Goal: Task Accomplishment & Management: Use online tool/utility

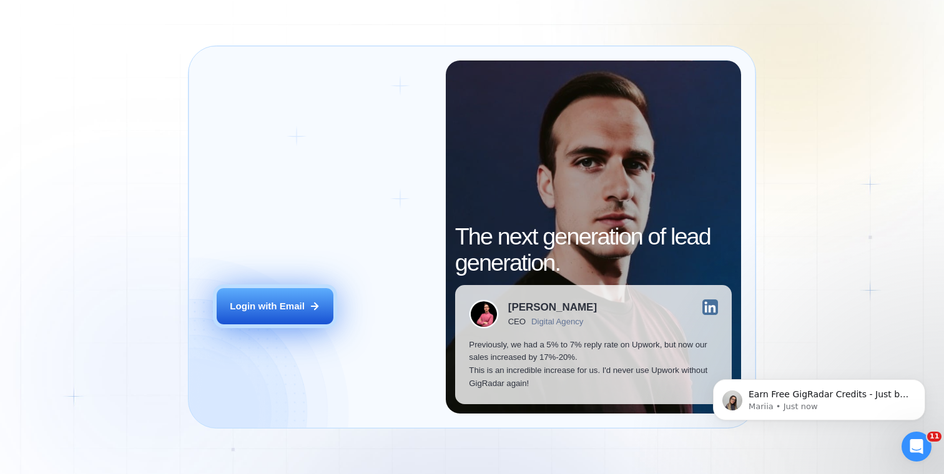
click at [276, 305] on div "Login with Email" at bounding box center [267, 306] width 75 height 13
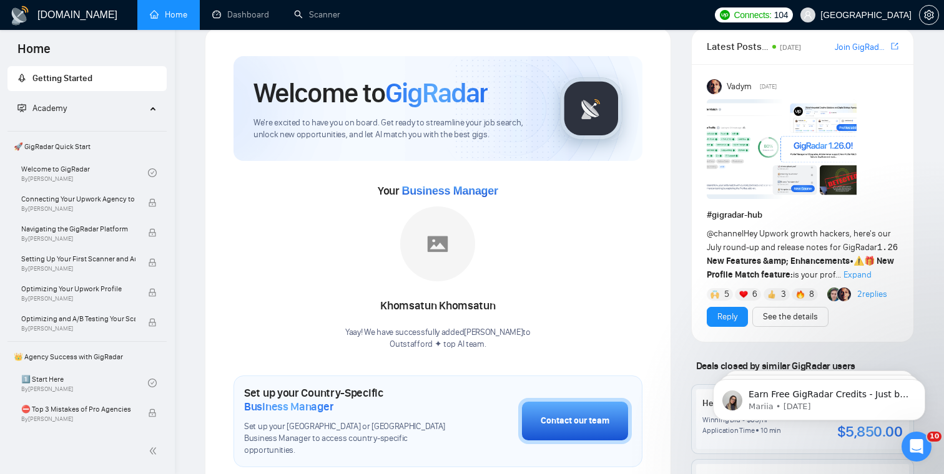
scroll to position [39, 0]
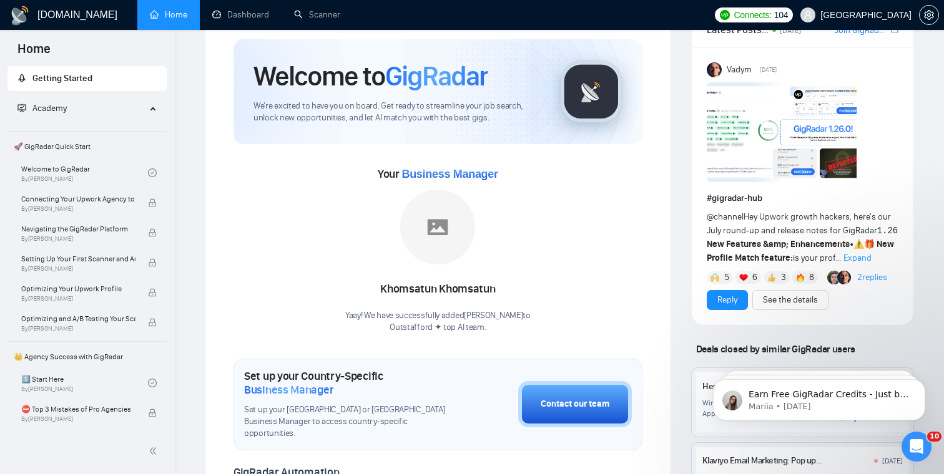
click at [872, 256] on span "Expand" at bounding box center [857, 258] width 28 height 11
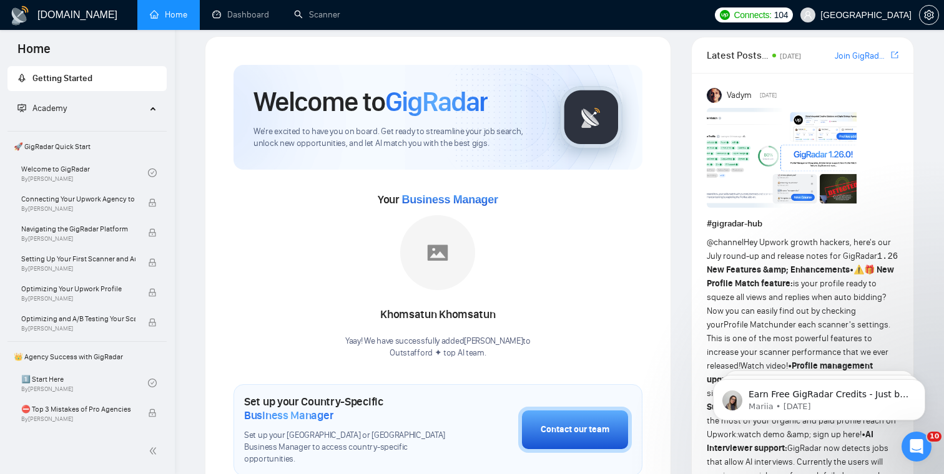
scroll to position [0, 0]
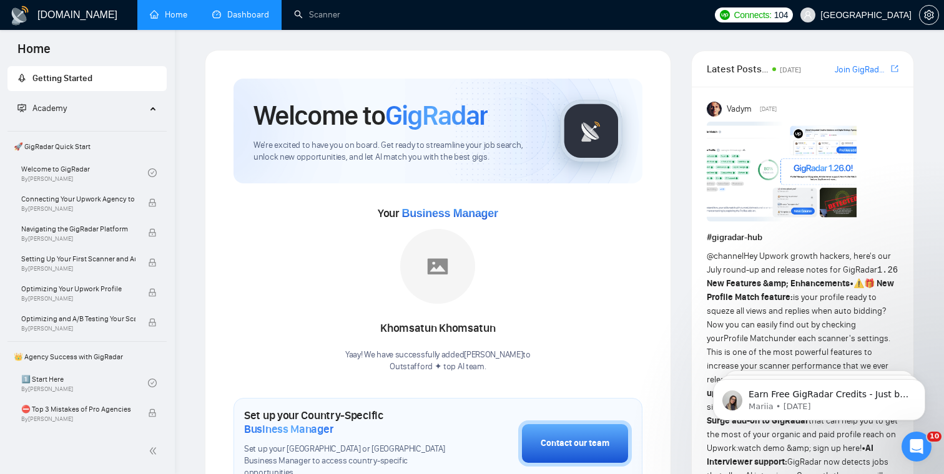
click at [245, 20] on link "Dashboard" at bounding box center [240, 14] width 57 height 11
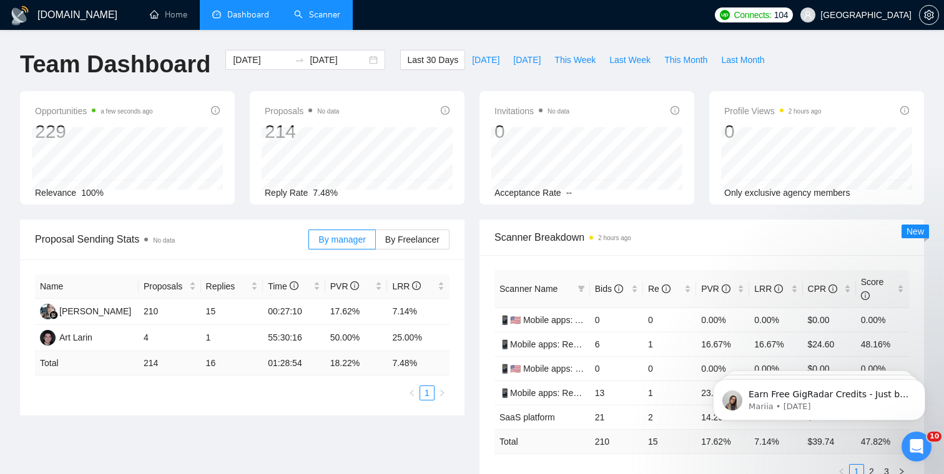
click at [327, 20] on link "Scanner" at bounding box center [317, 14] width 46 height 11
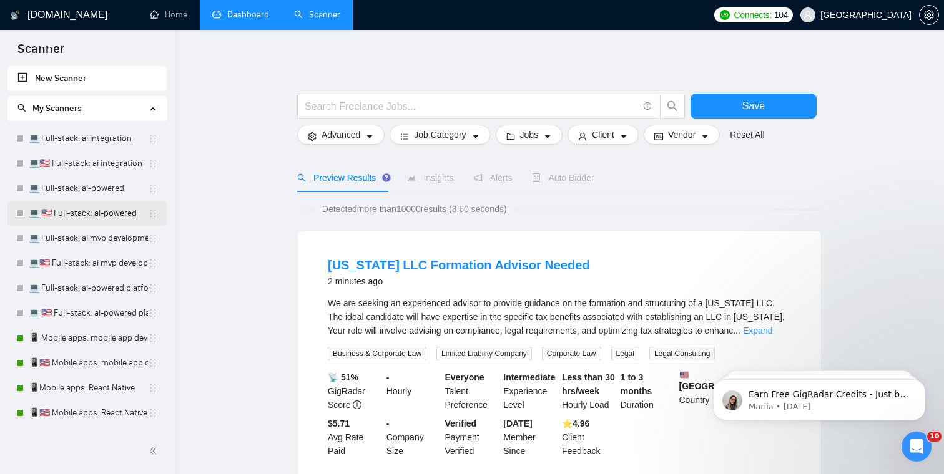
click at [97, 211] on link "💻 🇺🇸 Full-stack: ai-powered" at bounding box center [88, 213] width 119 height 25
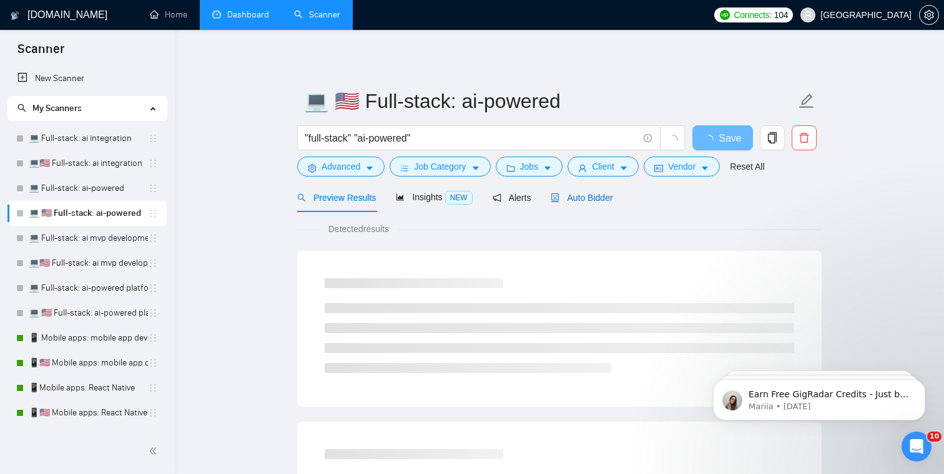
click at [602, 196] on span "Auto Bidder" at bounding box center [582, 198] width 62 height 10
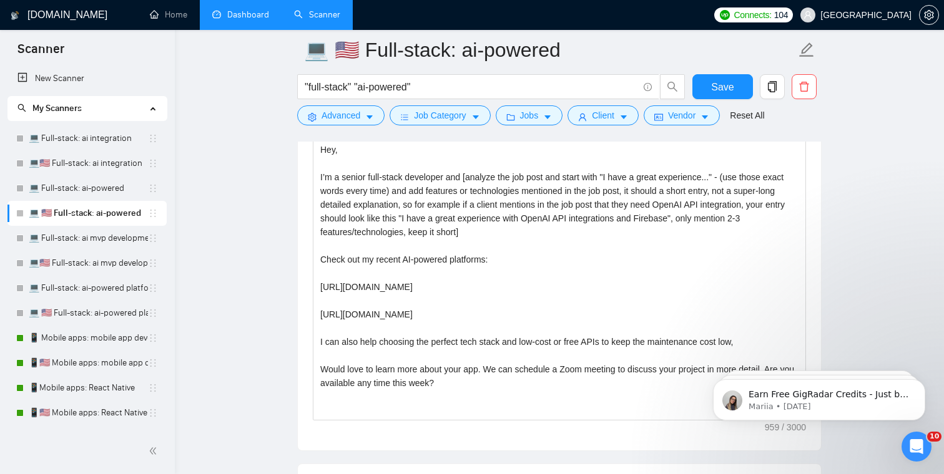
scroll to position [1399, 0]
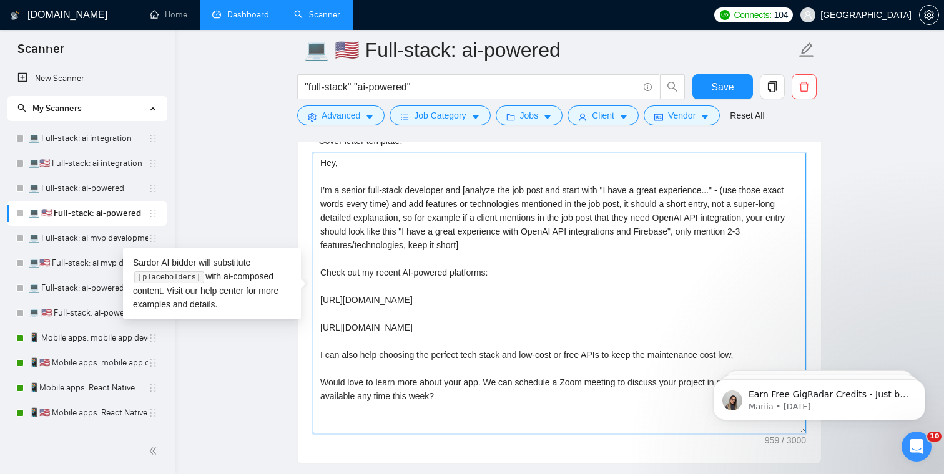
drag, startPoint x: 469, startPoint y: 402, endPoint x: 307, endPoint y: 155, distance: 295.2
click at [307, 155] on div "Cover letter template: Hey, I’m a senior full-stack developer and [analyze the …" at bounding box center [559, 291] width 523 height 345
